Goal: Transaction & Acquisition: Obtain resource

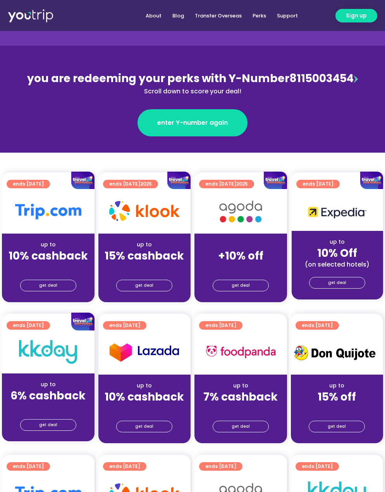
scroll to position [62, 0]
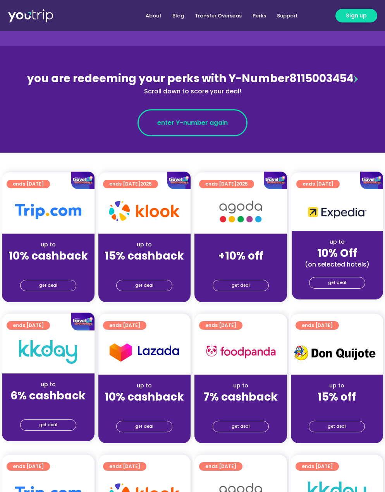
click at [213, 115] on link "enter Y-number again" at bounding box center [192, 122] width 110 height 27
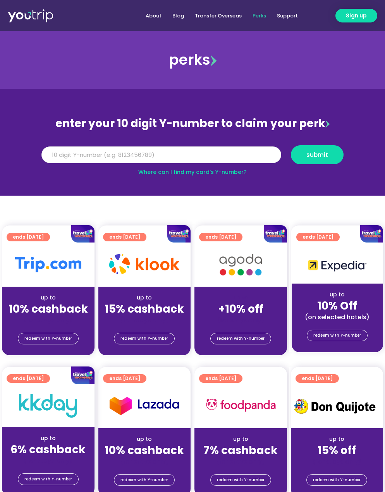
click at [156, 149] on input "Y Number" at bounding box center [161, 154] width 240 height 17
paste input "8115003454"
type input "8115003454"
click at [305, 149] on button "submit" at bounding box center [317, 154] width 53 height 19
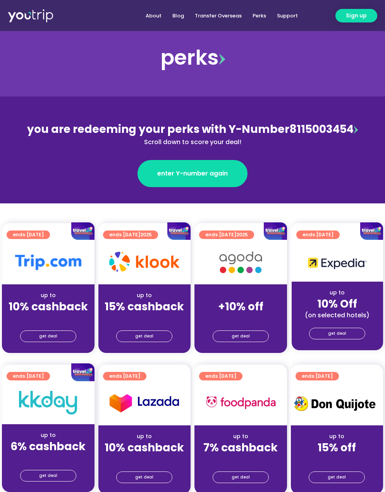
scroll to position [13, 0]
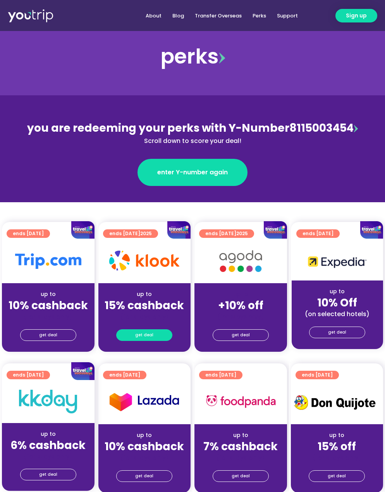
click at [134, 335] on link "get deal" at bounding box center [144, 335] width 56 height 12
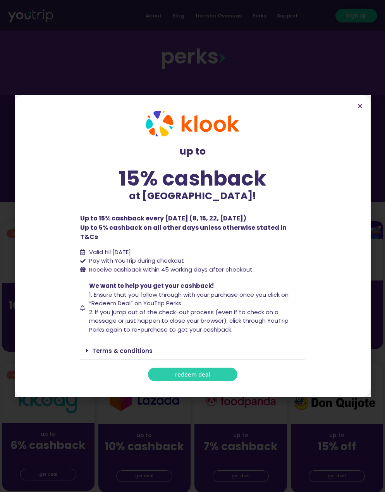
click at [186, 371] on span "redeem deal" at bounding box center [192, 374] width 35 height 6
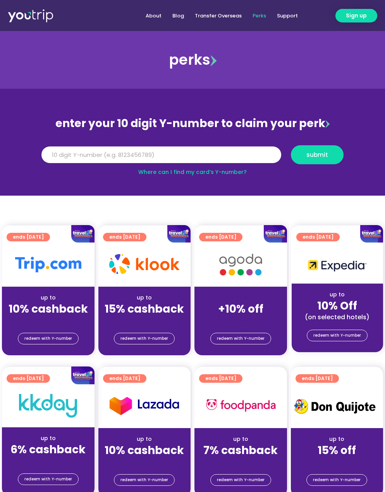
click at [138, 263] on img at bounding box center [144, 264] width 70 height 20
click at [158, 342] on span "redeem with Y-number" at bounding box center [144, 338] width 48 height 11
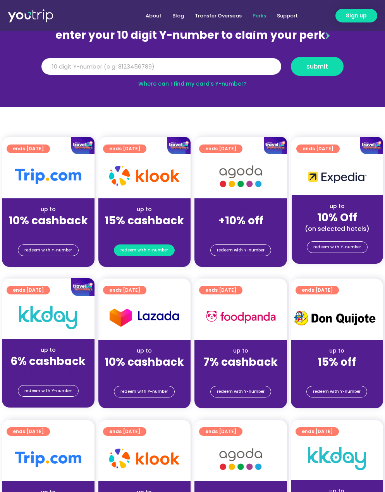
scroll to position [89, 0]
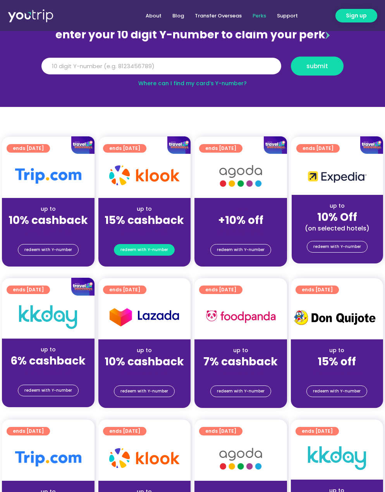
click at [156, 247] on span "redeem with Y-number" at bounding box center [144, 249] width 48 height 11
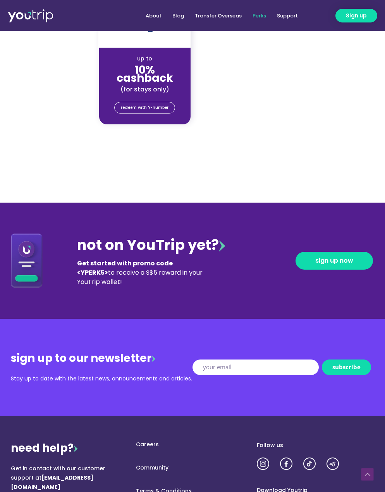
scroll to position [1162, 0]
